Goal: Task Accomplishment & Management: Use online tool/utility

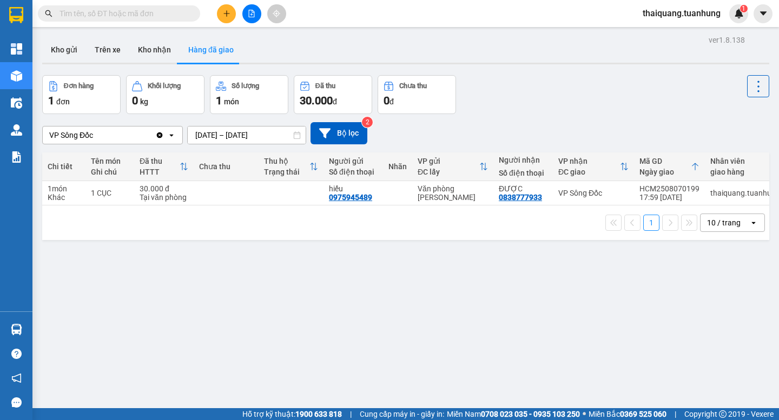
click at [303, 328] on div "ver 1.8.138 Kho gửi Trên xe Kho nhận Hàng đã giao Đơn hàng 1 đơn Khối lượng 0 k…" at bounding box center [405, 242] width 735 height 420
click at [154, 43] on button "Kho nhận" at bounding box center [154, 50] width 50 height 26
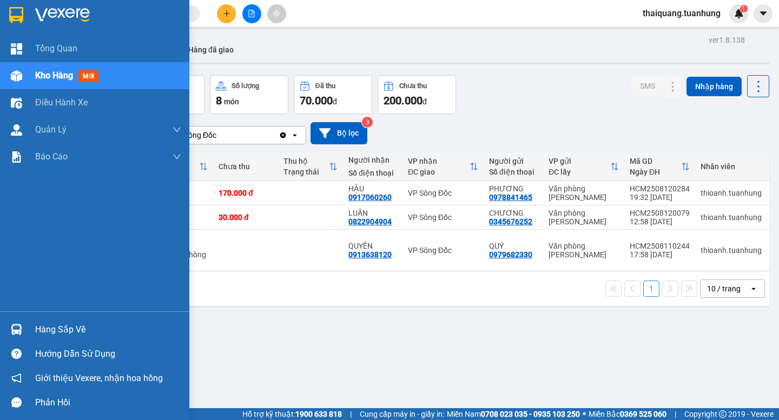
click at [64, 328] on div "Hàng sắp về" at bounding box center [108, 330] width 146 height 16
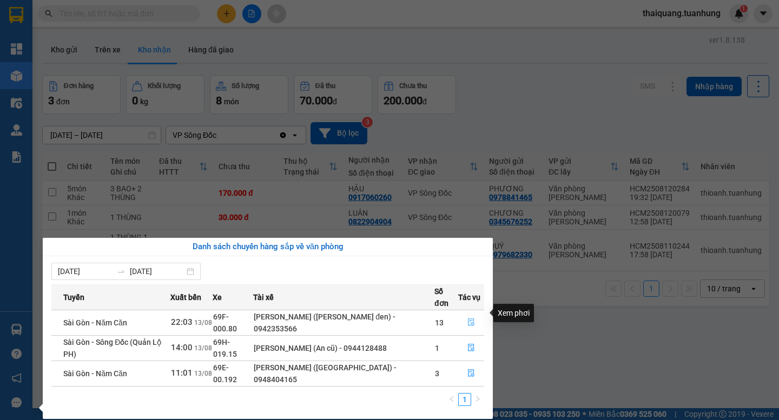
click at [472, 318] on icon "file-done" at bounding box center [471, 322] width 8 height 8
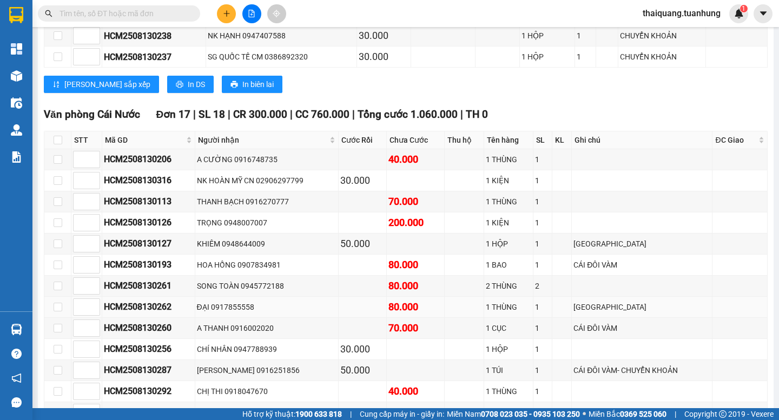
scroll to position [4217, 0]
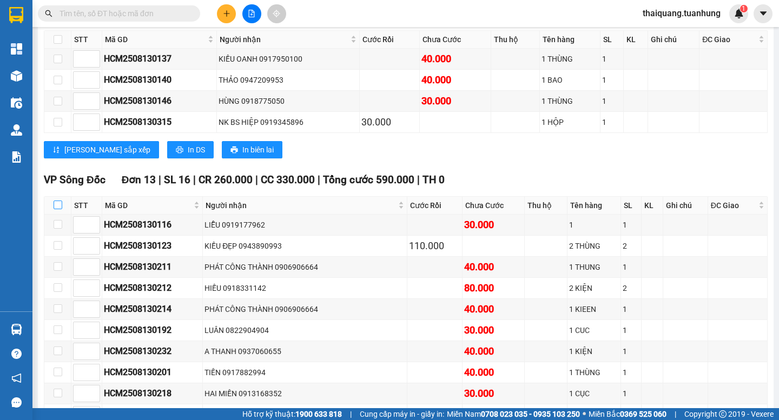
click at [58, 201] on input "checkbox" at bounding box center [58, 205] width 9 height 9
checkbox input "true"
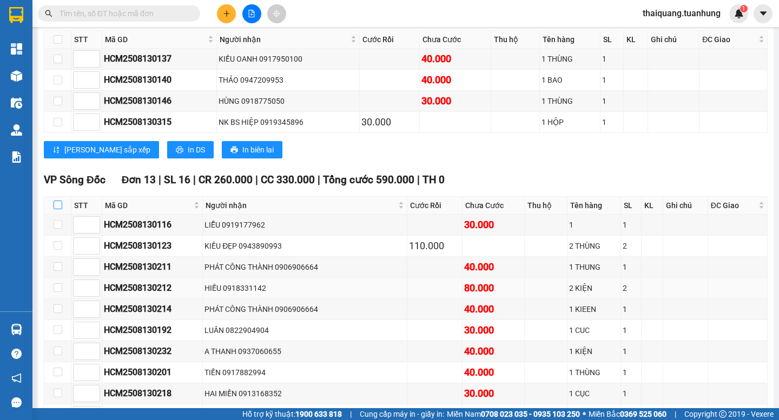
checkbox input "true"
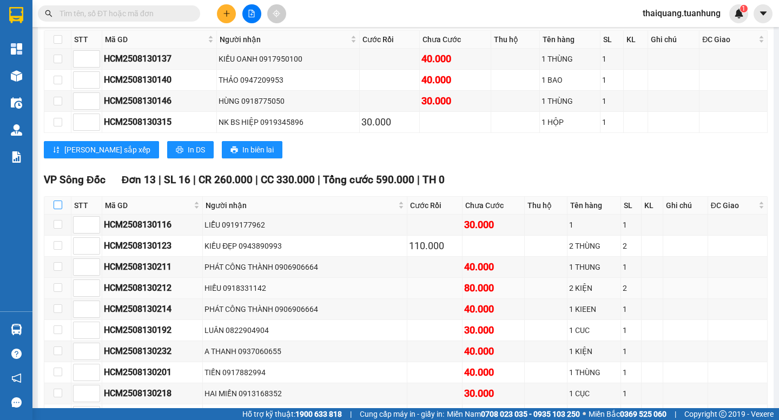
checkbox input "true"
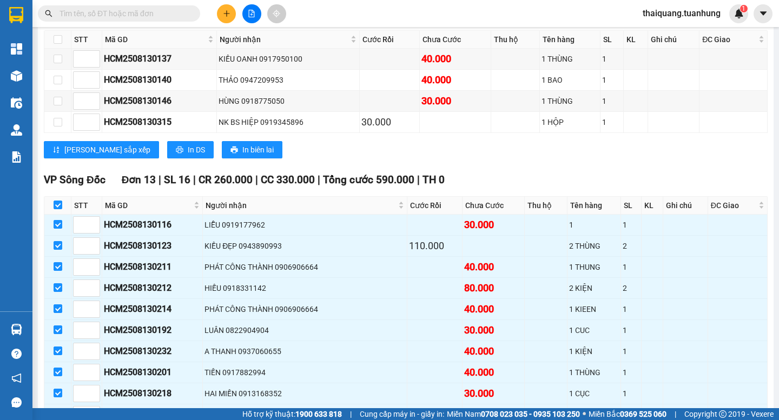
scroll to position [4433, 0]
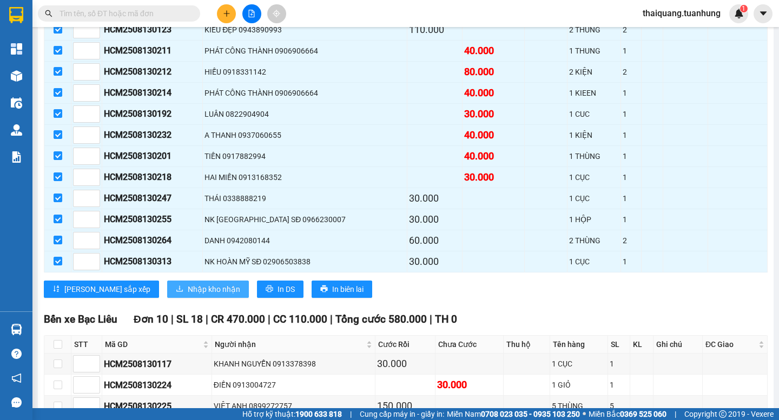
click at [188, 283] on span "Nhập kho nhận" at bounding box center [214, 289] width 52 height 12
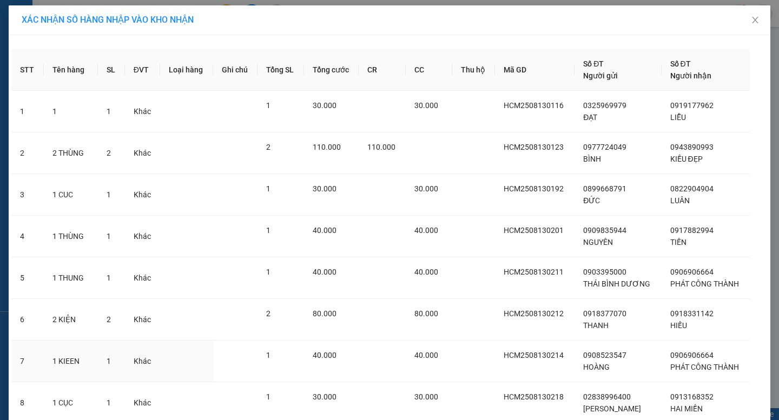
scroll to position [291, 0]
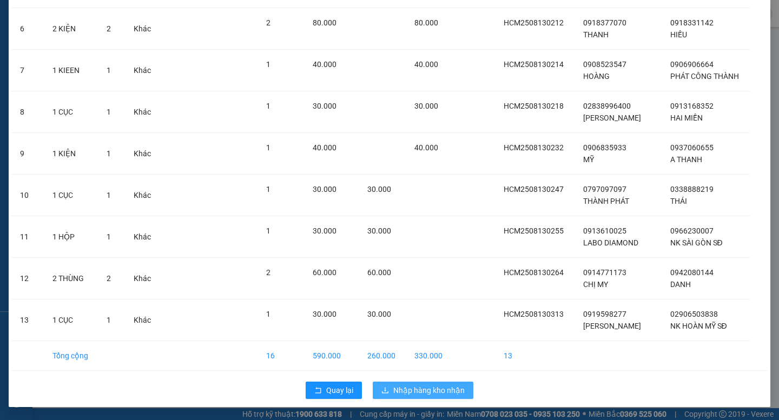
click at [396, 398] on button "Nhập hàng kho nhận" at bounding box center [422, 390] width 101 height 17
click at [395, 388] on span "Nhập hàng kho nhận" at bounding box center [428, 390] width 71 height 12
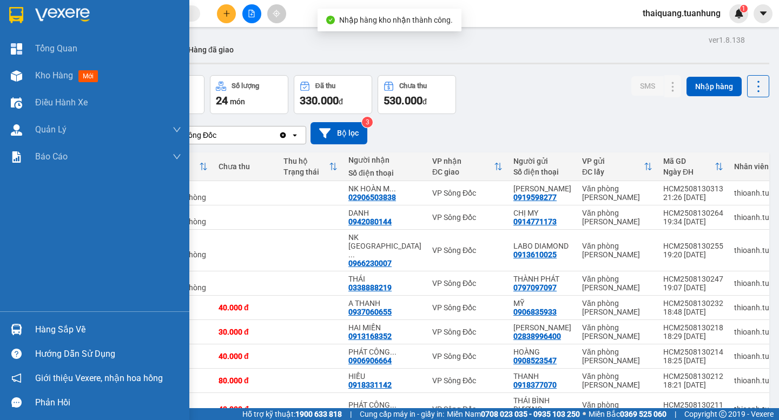
click at [68, 327] on div "Hàng sắp về" at bounding box center [108, 330] width 146 height 16
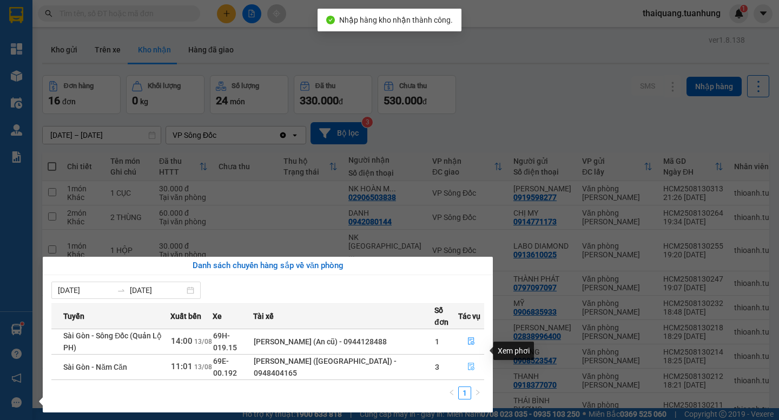
click at [474, 363] on icon "file-done" at bounding box center [471, 367] width 8 height 8
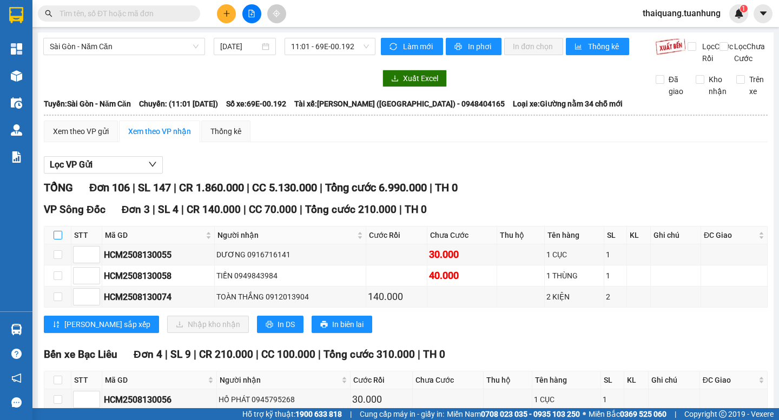
click at [59, 240] on input "checkbox" at bounding box center [58, 235] width 9 height 9
checkbox input "true"
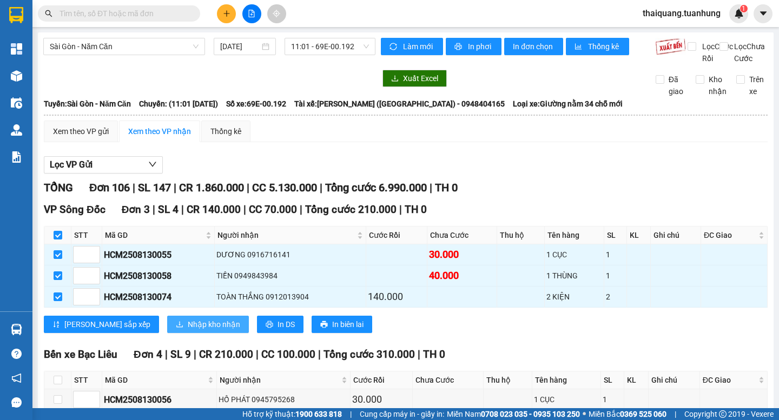
click at [188, 330] on span "Nhập kho nhận" at bounding box center [214, 324] width 52 height 12
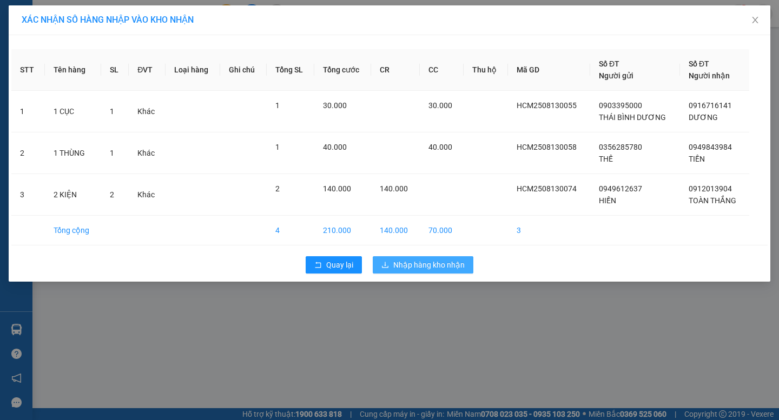
click at [436, 263] on span "Nhập hàng kho nhận" at bounding box center [428, 265] width 71 height 12
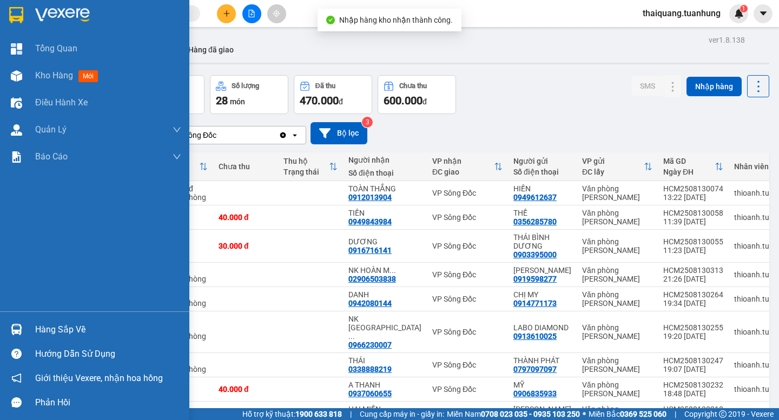
drag, startPoint x: 22, startPoint y: 329, endPoint x: 53, endPoint y: 329, distance: 30.8
click at [32, 329] on div "Hàng sắp về" at bounding box center [94, 329] width 189 height 24
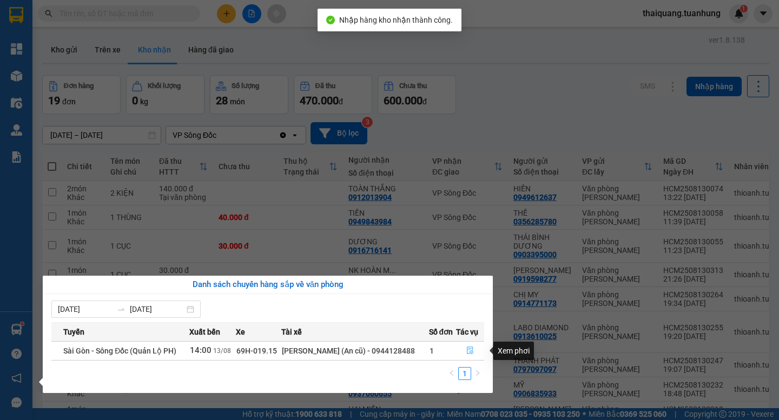
click at [472, 354] on icon "file-done" at bounding box center [470, 351] width 8 height 8
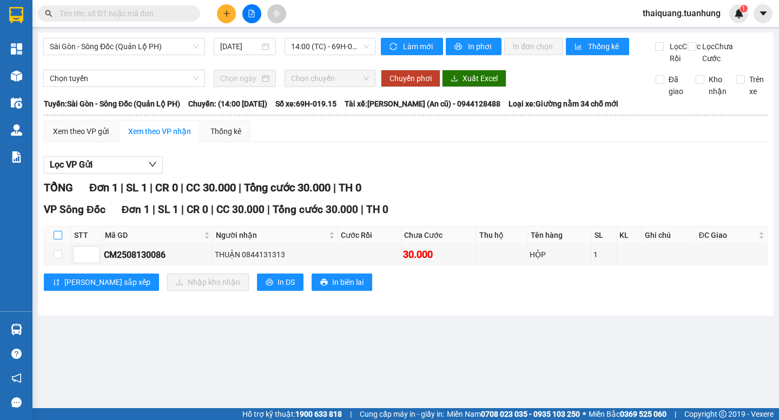
click at [57, 240] on input "checkbox" at bounding box center [58, 235] width 9 height 9
checkbox input "true"
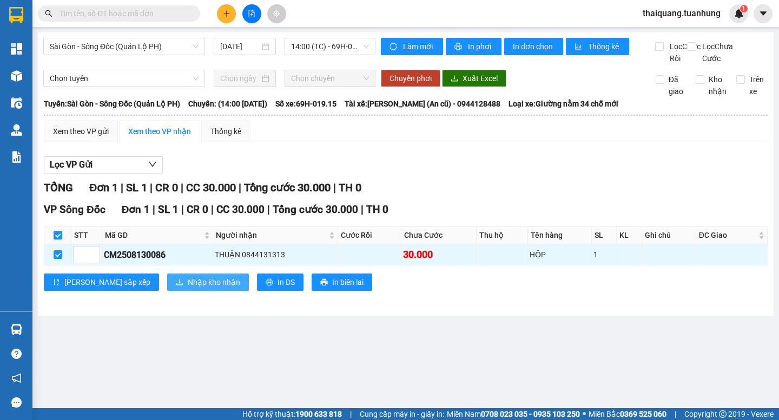
click at [188, 288] on span "Nhập kho nhận" at bounding box center [214, 282] width 52 height 12
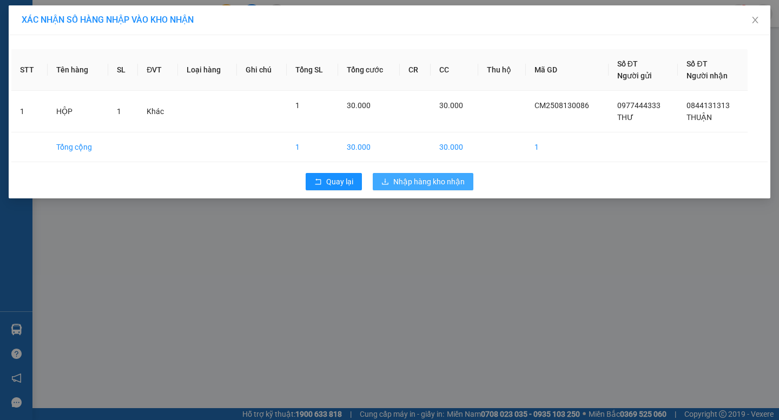
click at [425, 184] on span "Nhập hàng kho nhận" at bounding box center [428, 182] width 71 height 12
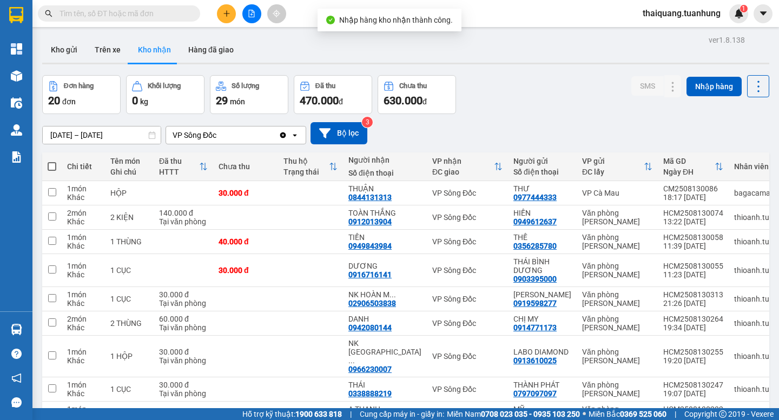
click at [514, 95] on div "Đơn hàng 20 đơn Khối lượng 0 kg Số lượng 29 món Đã thu 470.000 đ Chưa thu 630.0…" at bounding box center [405, 94] width 727 height 39
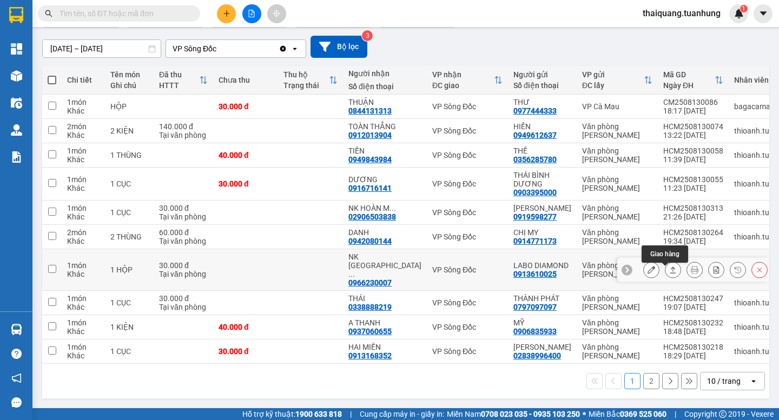
click at [669, 269] on icon at bounding box center [673, 270] width 8 height 8
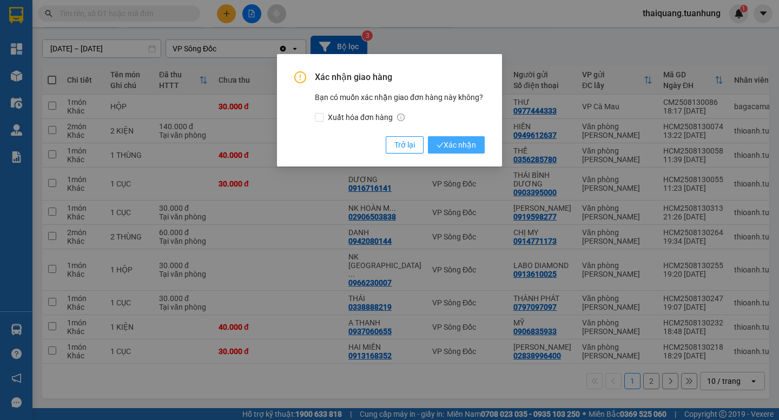
click at [440, 142] on icon "check" at bounding box center [439, 145] width 7 height 7
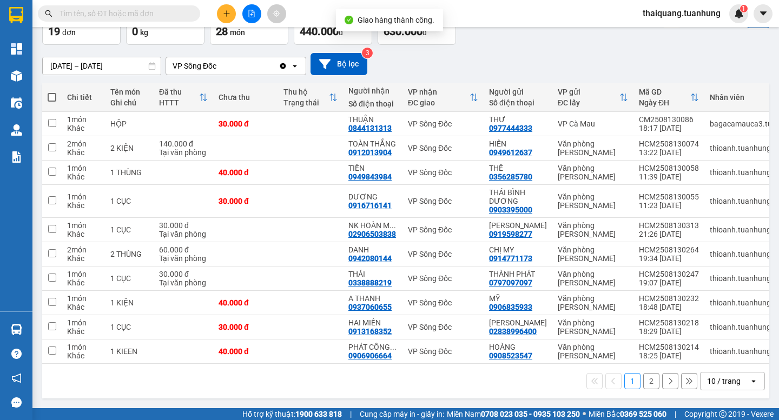
scroll to position [82, 0]
click at [724, 382] on div "10 / trang" at bounding box center [724, 381] width 34 height 11
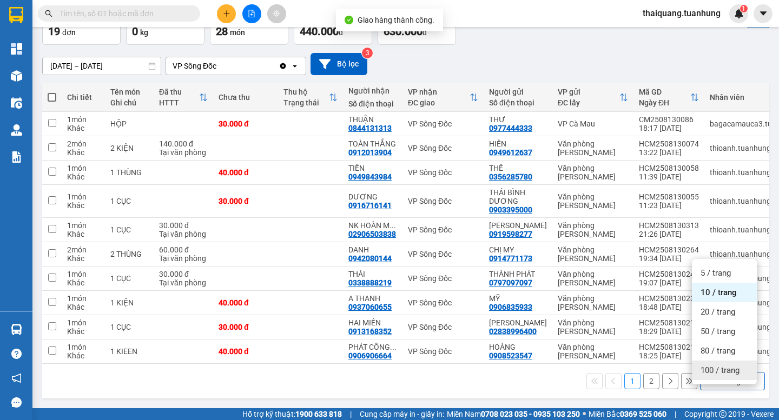
click at [724, 365] on span "100 / trang" at bounding box center [719, 370] width 39 height 11
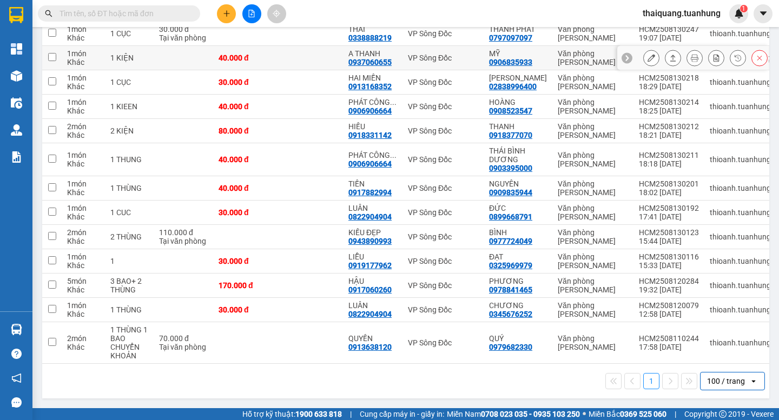
scroll to position [0, 0]
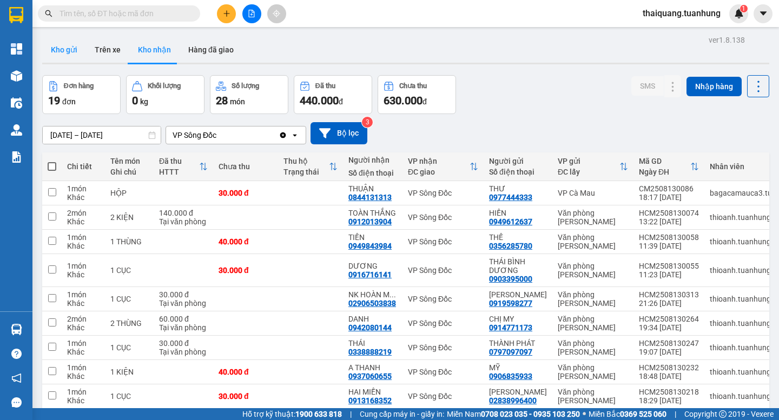
click at [65, 48] on button "Kho gửi" at bounding box center [64, 50] width 44 height 26
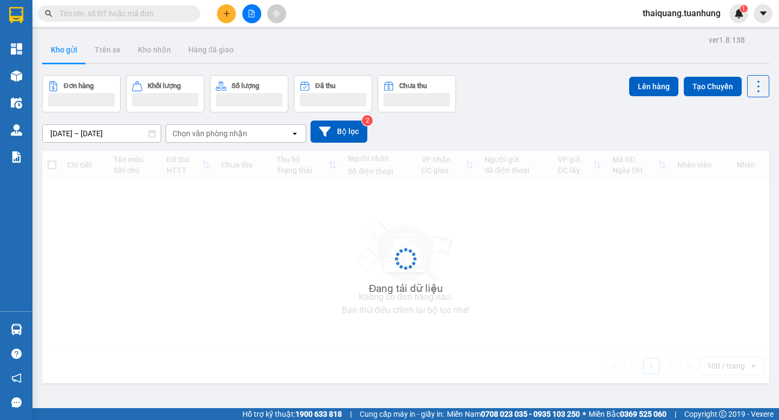
click at [547, 92] on div "Đơn hàng Khối lượng Số lượng Đã thu Chưa thu Lên hàng Tạo Chuyến" at bounding box center [405, 93] width 727 height 37
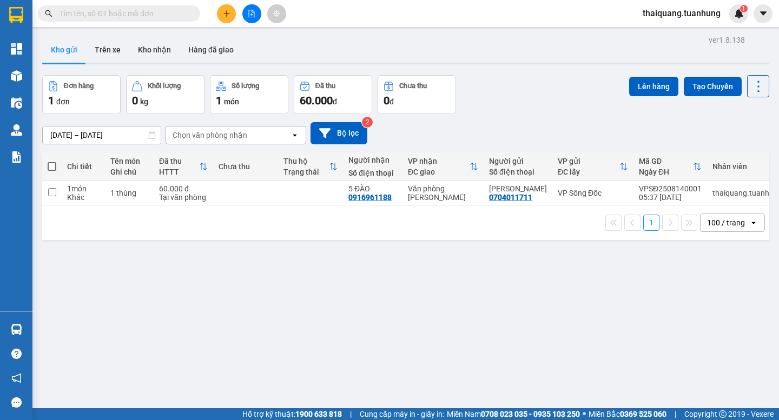
click at [547, 90] on div "Đơn hàng 1 đơn Khối lượng 0 kg Số lượng 1 món Đã thu 60.000 đ Chưa thu 0 đ Lên …" at bounding box center [405, 94] width 727 height 39
click at [48, 168] on span at bounding box center [52, 166] width 9 height 9
click at [52, 161] on input "checkbox" at bounding box center [52, 161] width 0 height 0
checkbox input "true"
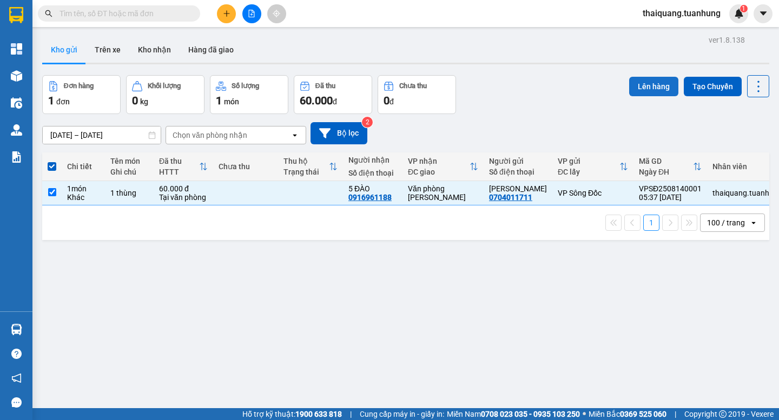
click at [641, 84] on button "Lên hàng" at bounding box center [653, 86] width 49 height 19
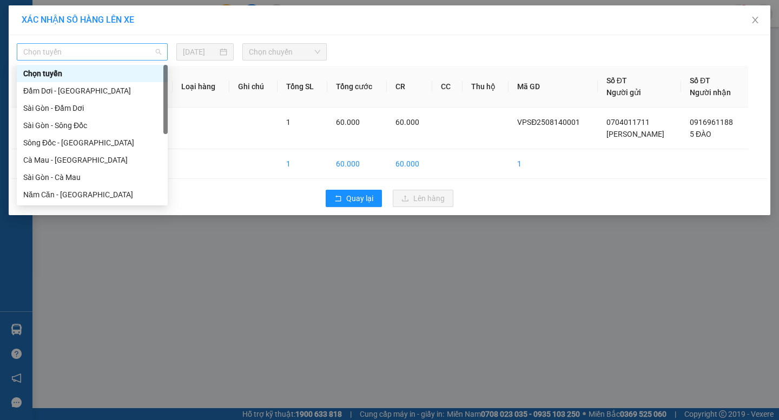
click at [108, 49] on span "Chọn tuyến" at bounding box center [92, 52] width 138 height 16
click at [60, 147] on div "Sông Đốc - [GEOGRAPHIC_DATA]" at bounding box center [92, 143] width 138 height 12
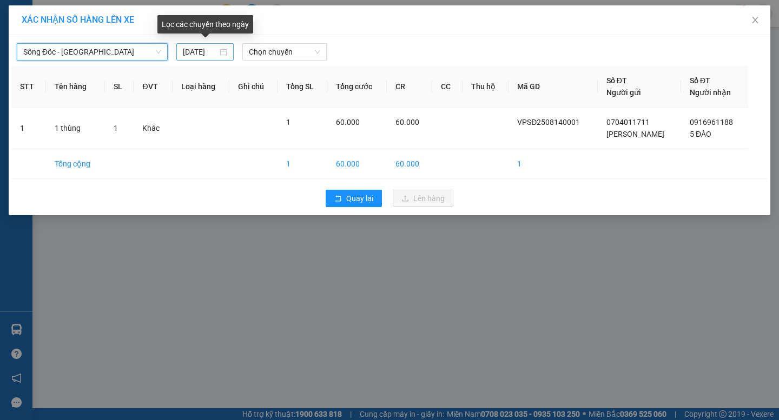
click at [208, 49] on input "[DATE]" at bounding box center [200, 52] width 35 height 12
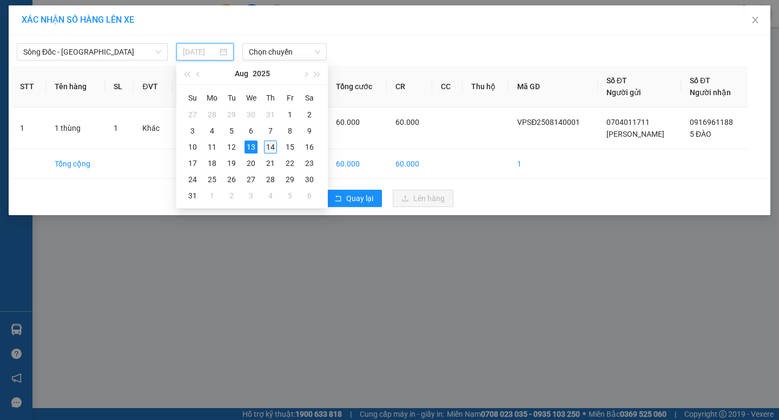
click at [270, 148] on div "14" at bounding box center [270, 147] width 13 height 13
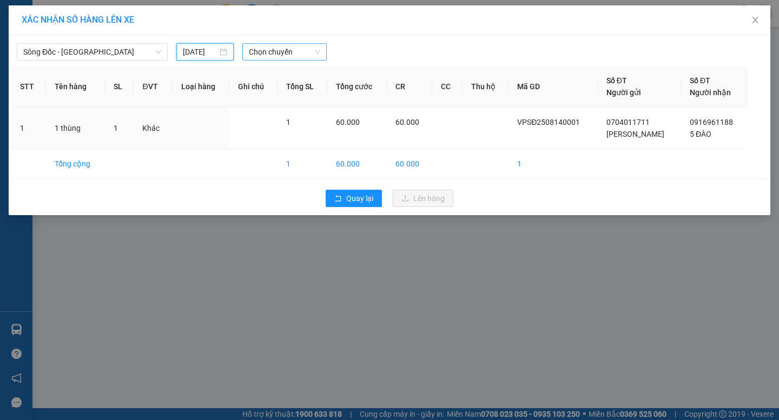
type input "[DATE]"
click at [319, 51] on span "Chọn chuyến" at bounding box center [284, 52] width 71 height 16
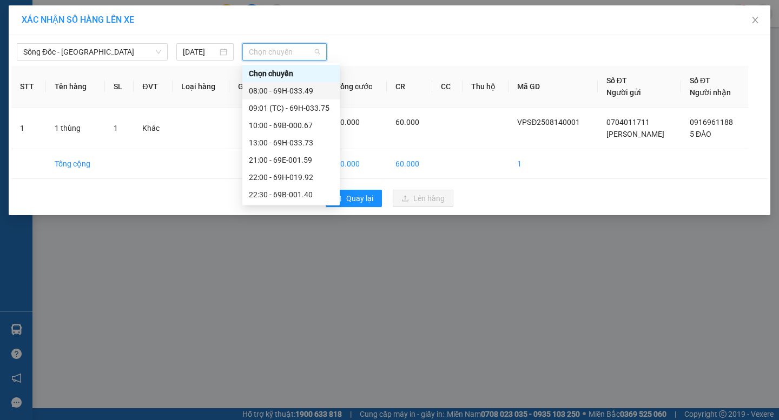
click at [299, 92] on div "08:00 - 69H-033.49" at bounding box center [291, 91] width 84 height 12
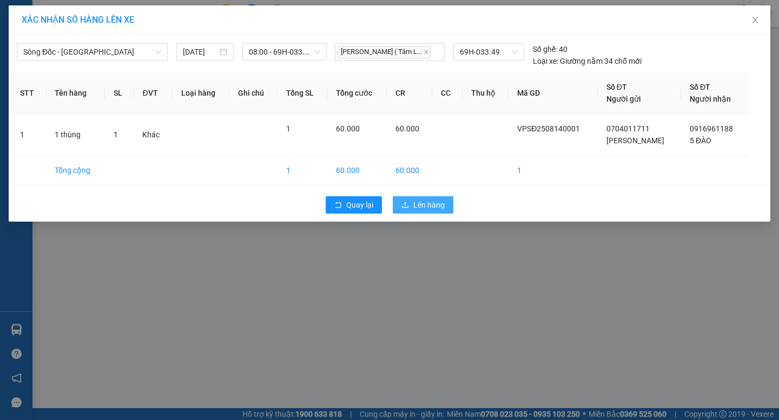
click at [413, 205] on span "Lên hàng" at bounding box center [428, 205] width 31 height 12
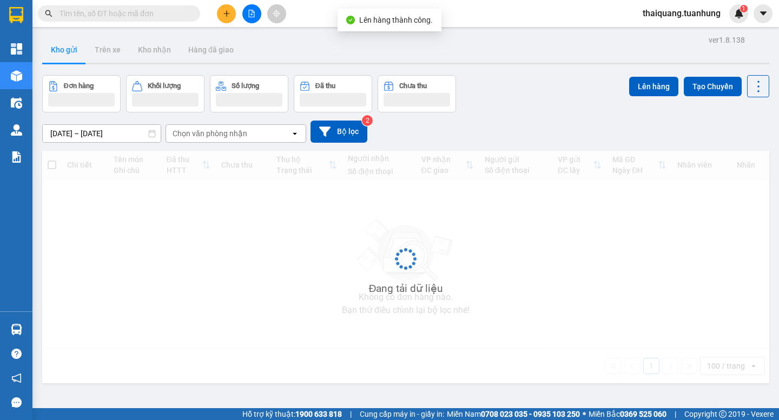
click at [547, 92] on div "Đơn hàng Khối lượng Số lượng Đã thu Chưa thu Lên hàng Tạo Chuyến" at bounding box center [405, 93] width 727 height 37
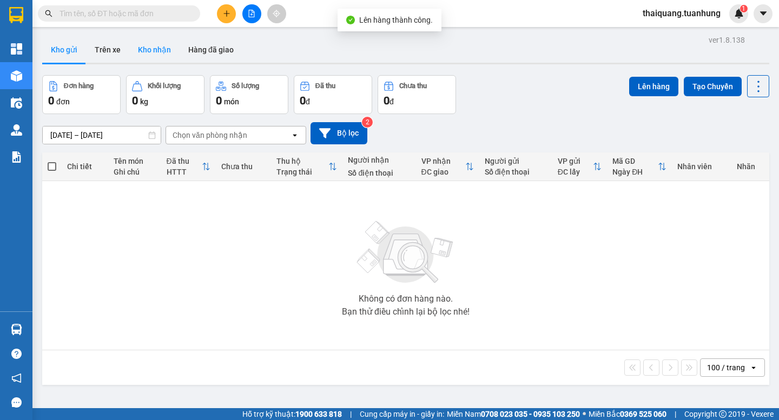
click at [155, 48] on button "Kho nhận" at bounding box center [154, 50] width 50 height 26
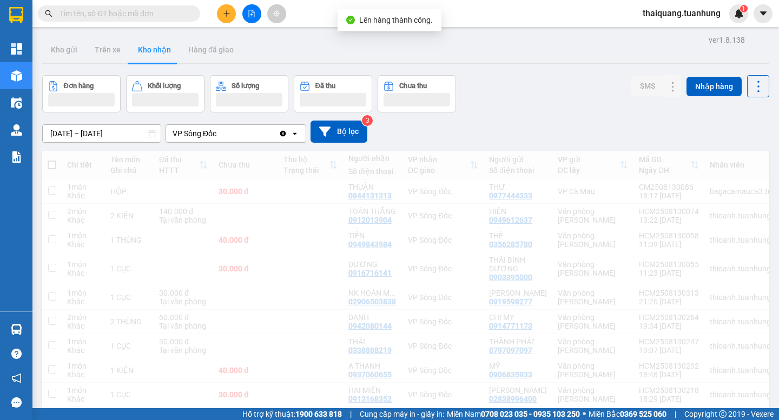
click at [536, 94] on div "Đơn hàng Khối lượng Số lượng Đã thu Chưa thu SMS Nhập hàng" at bounding box center [405, 93] width 727 height 37
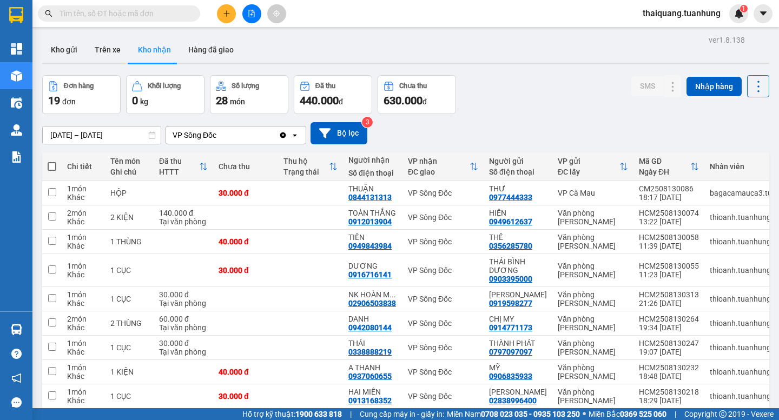
click at [517, 79] on div "Đơn hàng 19 đơn Khối lượng 0 kg Số lượng 28 món Đã thu 440.000 đ Chưa thu 630.0…" at bounding box center [405, 94] width 727 height 39
click at [56, 50] on button "Kho gửi" at bounding box center [64, 50] width 44 height 26
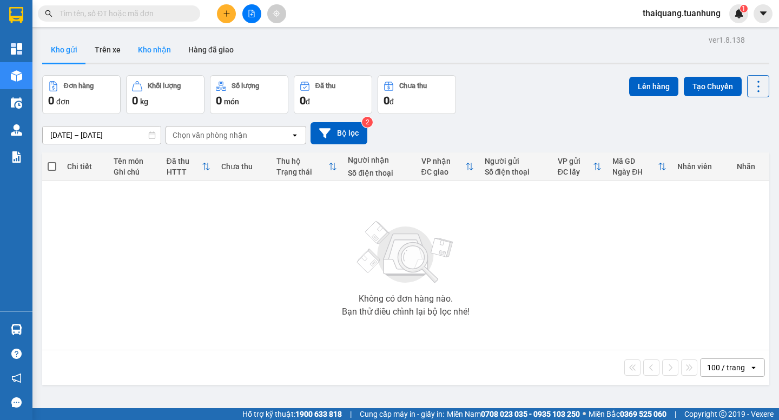
click at [161, 49] on button "Kho nhận" at bounding box center [154, 50] width 50 height 26
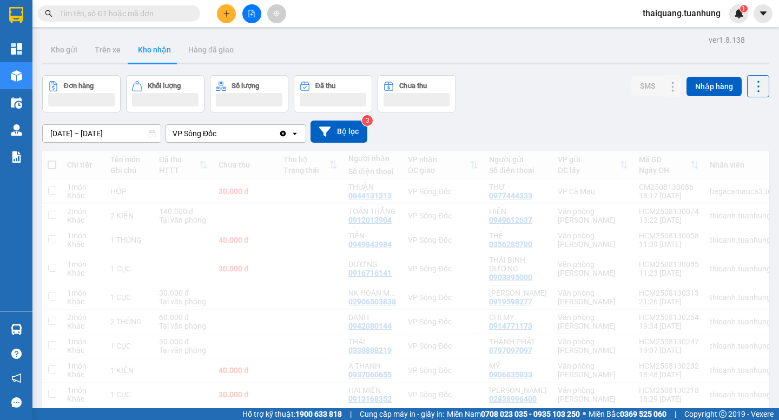
click at [503, 79] on div "Đơn hàng Khối lượng Số lượng Đã thu Chưa thu SMS Nhập hàng" at bounding box center [405, 93] width 727 height 37
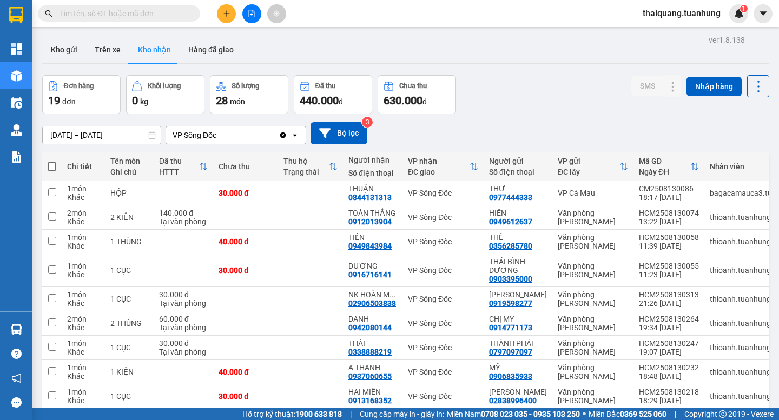
click at [505, 76] on div "Đơn hàng 19 đơn Khối lượng 0 kg Số lượng 28 món Đã thu 440.000 đ Chưa thu 630.0…" at bounding box center [405, 94] width 727 height 39
click at [508, 69] on div "ver 1.8.138 Kho gửi Trên xe Kho nhận Hàng đã giao Đơn hàng 19 đơn Khối lượng 0 …" at bounding box center [405, 374] width 735 height 684
drag, startPoint x: 343, startPoint y: 31, endPoint x: 329, endPoint y: 4, distance: 30.9
click at [343, 25] on section "Kết quả tìm kiếm ( 0 ) Bộ lọc No Data thaiquang.tuanhung 1 Tổng Quan Kho hàng m…" at bounding box center [389, 210] width 779 height 420
click at [527, 116] on div "[DATE] – [DATE] Press the down arrow key to interact with the calendar and sele…" at bounding box center [405, 133] width 727 height 38
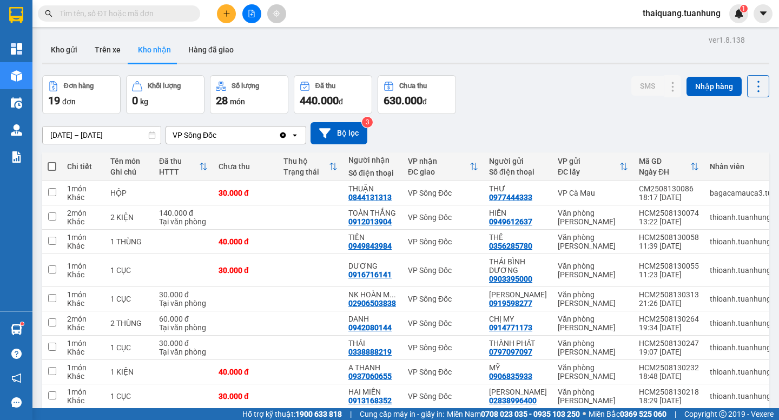
click at [529, 99] on div "Đơn hàng 19 đơn Khối lượng 0 kg Số lượng 28 món Đã thu 440.000 đ Chưa thu 630.0…" at bounding box center [405, 94] width 727 height 39
click at [56, 45] on button "Kho gửi" at bounding box center [64, 50] width 44 height 26
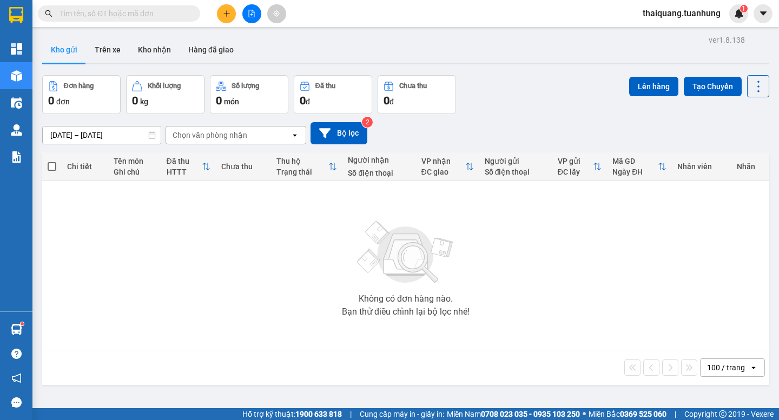
click at [554, 63] on div at bounding box center [405, 64] width 727 height 2
